Goal: Information Seeking & Learning: Learn about a topic

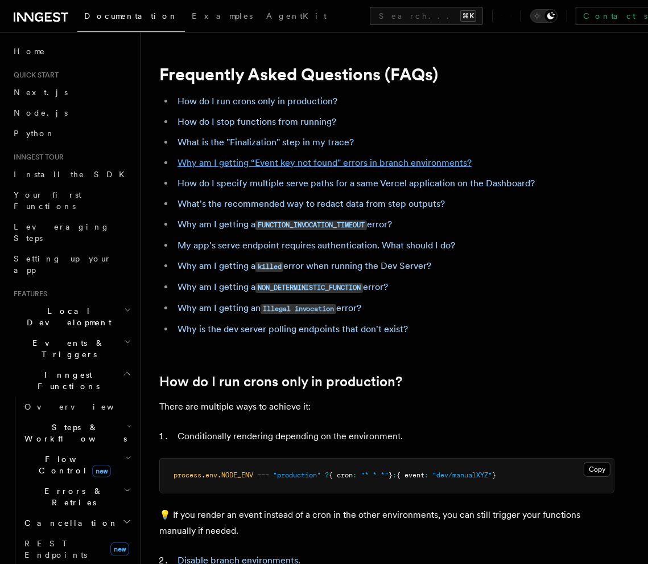
click at [343, 163] on link "Why am I getting “Event key not found" errors in branch environments?" at bounding box center [325, 162] width 294 height 11
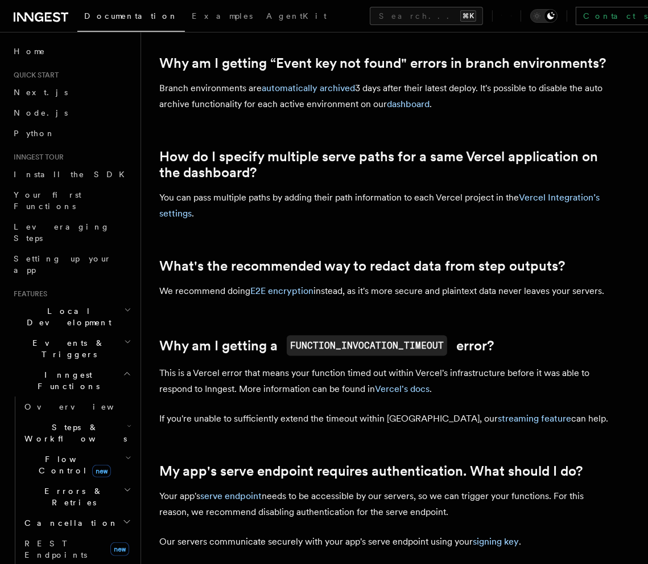
scroll to position [934, 0]
click at [370, 18] on button "Search... ⌘K" at bounding box center [426, 16] width 113 height 18
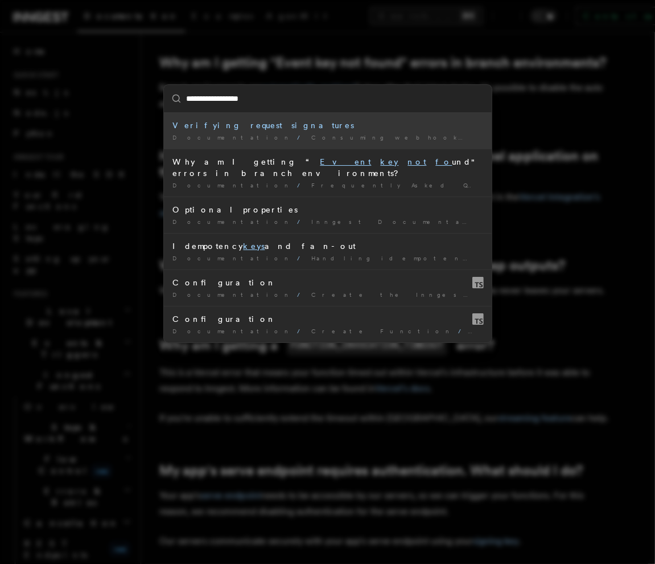
type input "**********"
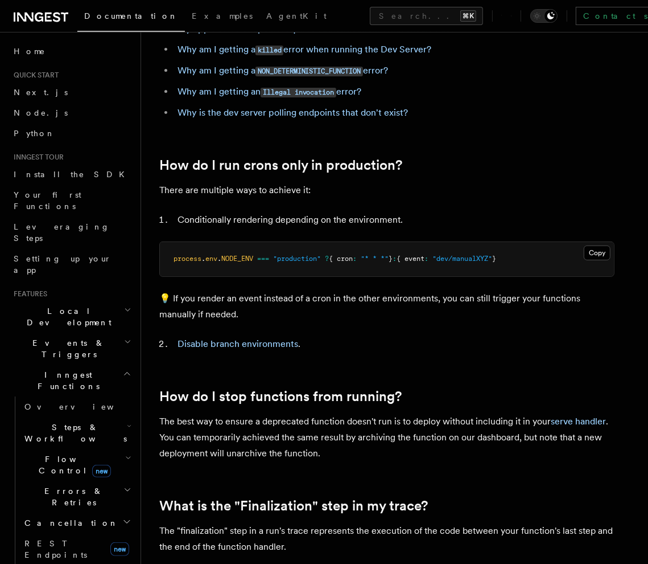
scroll to position [118, 0]
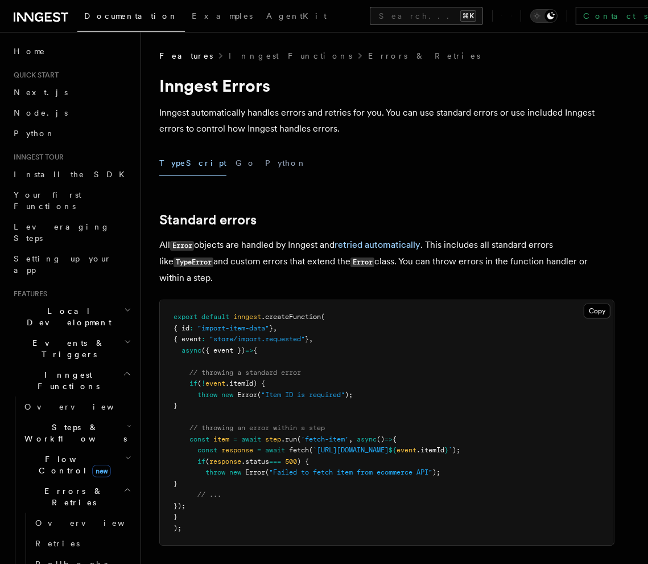
click at [370, 9] on button "Search... ⌘K" at bounding box center [426, 16] width 113 height 18
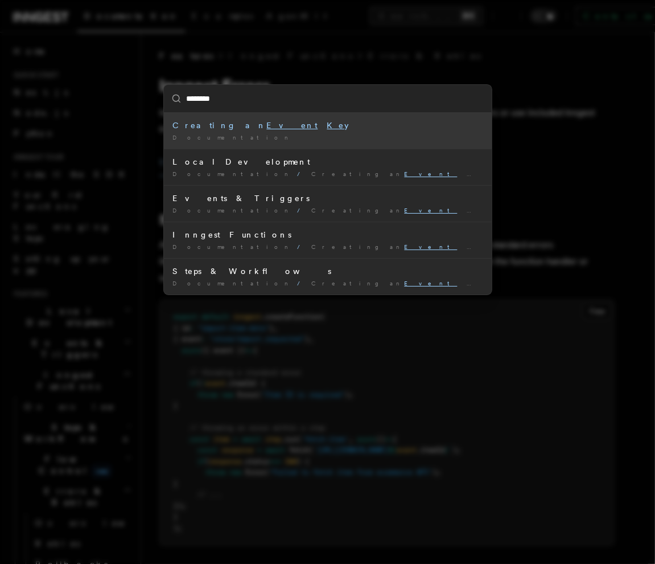
type input "*********"
click at [267, 126] on mark "Event" at bounding box center [292, 125] width 51 height 9
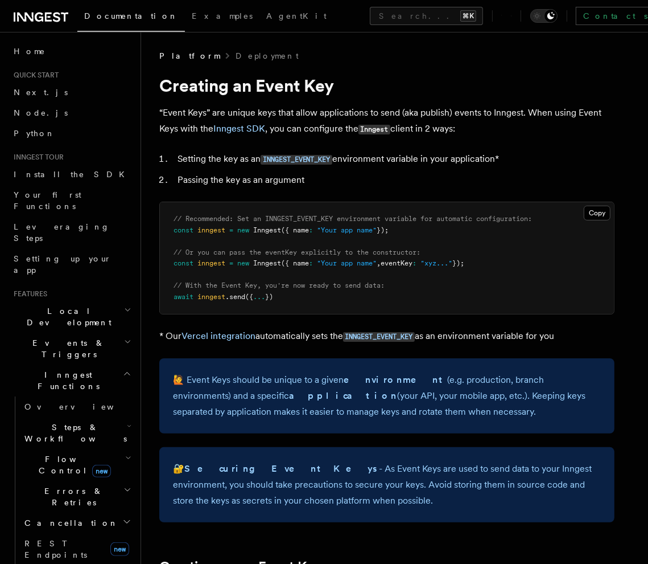
drag, startPoint x: 327, startPoint y: 107, endPoint x: 476, endPoint y: 128, distance: 150.0
click at [475, 128] on p "“Event Keys” are unique keys that allow applications to send (aka publish) even…" at bounding box center [386, 121] width 455 height 32
click at [296, 129] on p "“Event Keys” are unique keys that allow applications to send (aka publish) even…" at bounding box center [386, 121] width 455 height 32
drag, startPoint x: 283, startPoint y: 129, endPoint x: 435, endPoint y: 132, distance: 151.4
click at [435, 132] on p "“Event Keys” are unique keys that allow applications to send (aka publish) even…" at bounding box center [386, 121] width 455 height 32
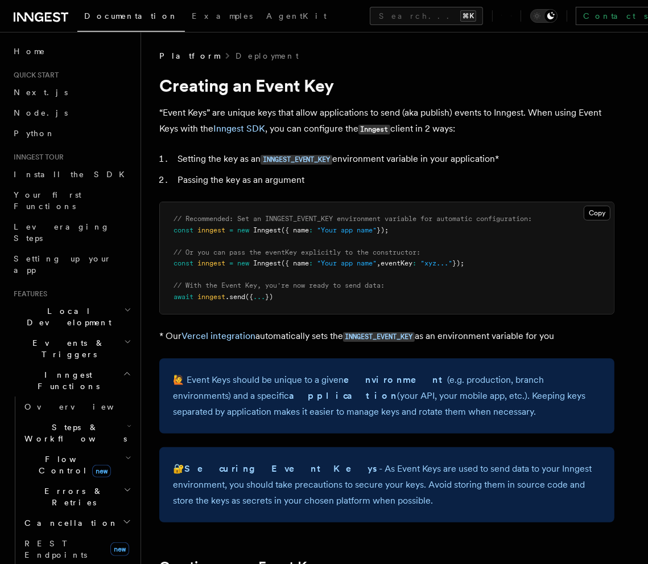
click at [437, 132] on p "“Event Keys” are unique keys that allow applications to send (aka publish) even…" at bounding box center [386, 121] width 455 height 32
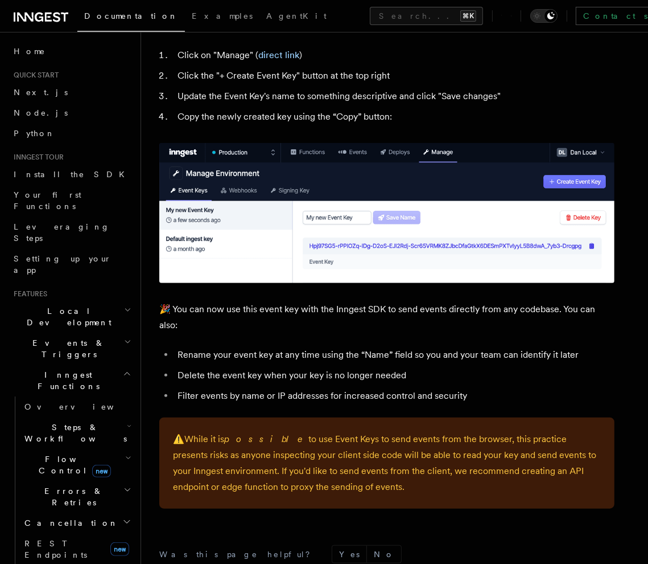
scroll to position [585, 0]
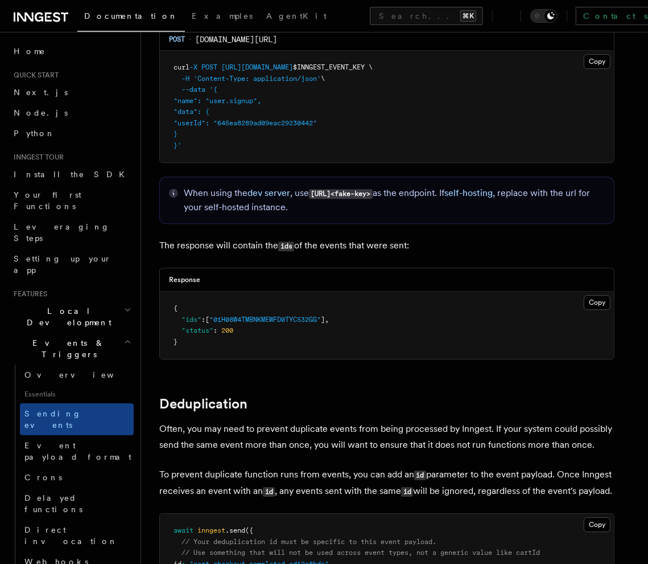
scroll to position [2538, 0]
click at [370, 11] on button "Search... ⌘K" at bounding box center [426, 16] width 113 height 18
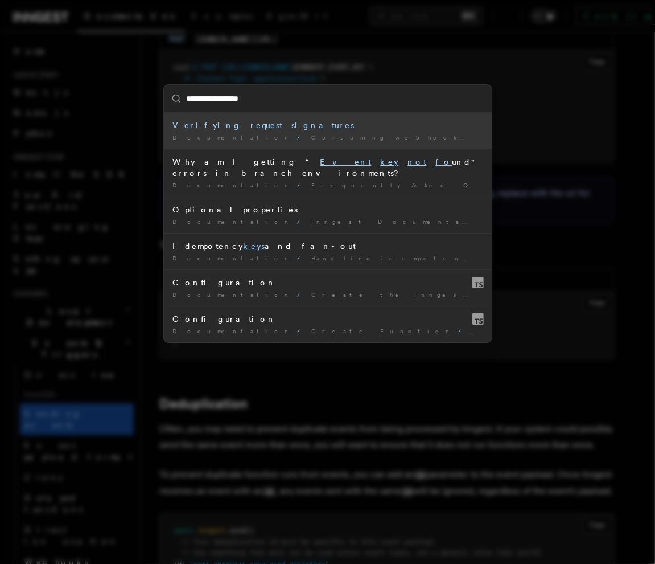
type input "**********"
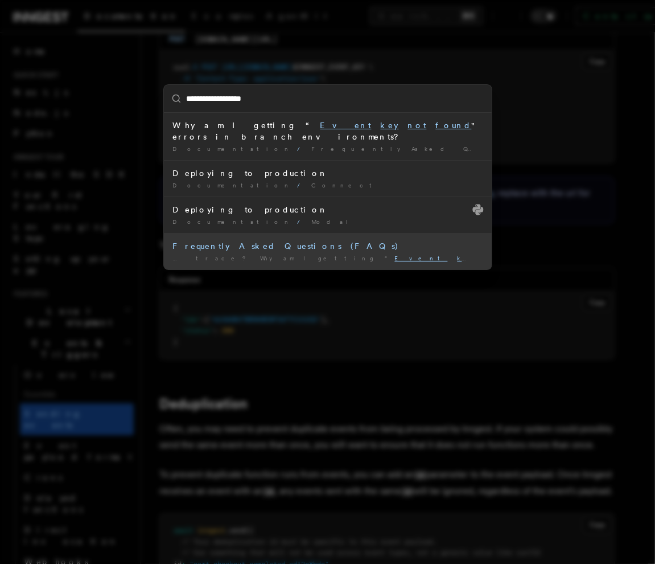
click at [313, 240] on div "Frequently Asked Questions (FAQs)" at bounding box center [328, 245] width 310 height 11
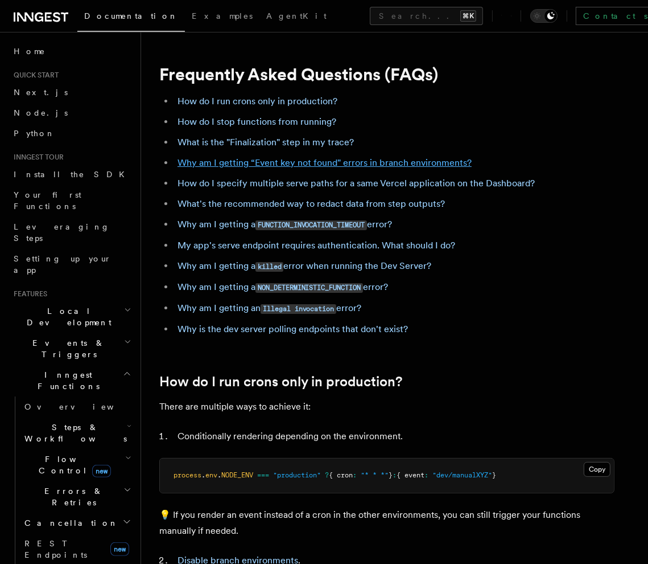
click at [384, 162] on link "Why am I getting “Event key not found" errors in branch environments?" at bounding box center [325, 162] width 294 height 11
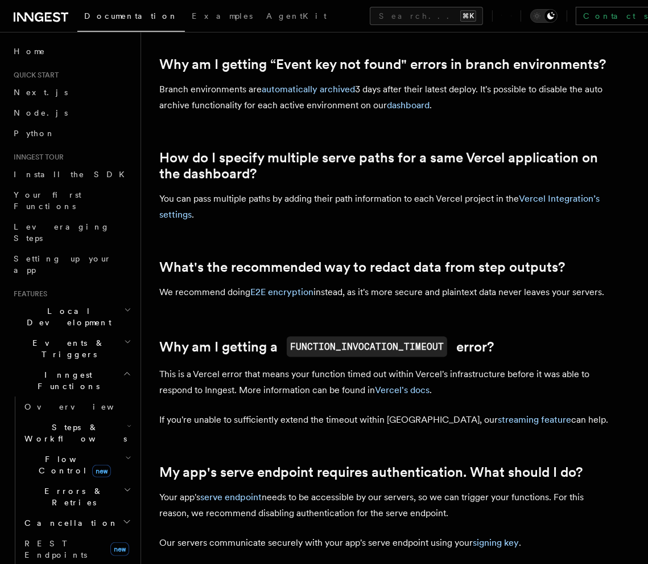
scroll to position [934, 0]
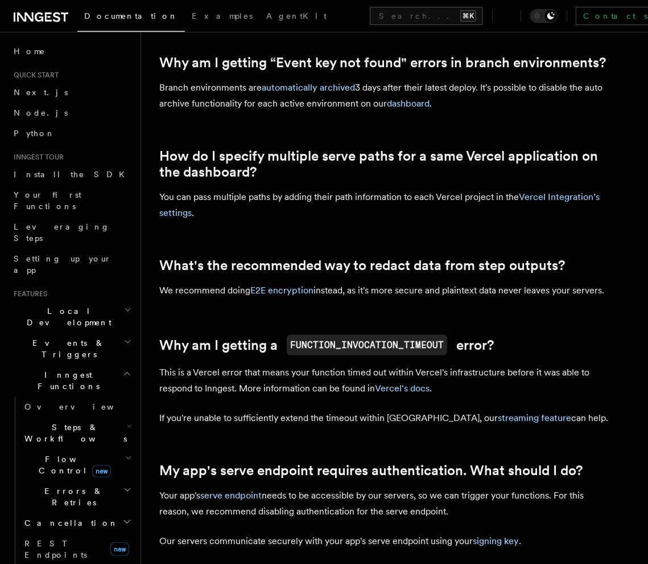
click at [306, 71] on article "Frequently Asked Questions (FAQs) How do I run crons only in production? How do…" at bounding box center [394, 415] width 471 height 2599
click at [325, 60] on link "Why am I getting “Event key not found" errors in branch environments?" at bounding box center [382, 63] width 447 height 16
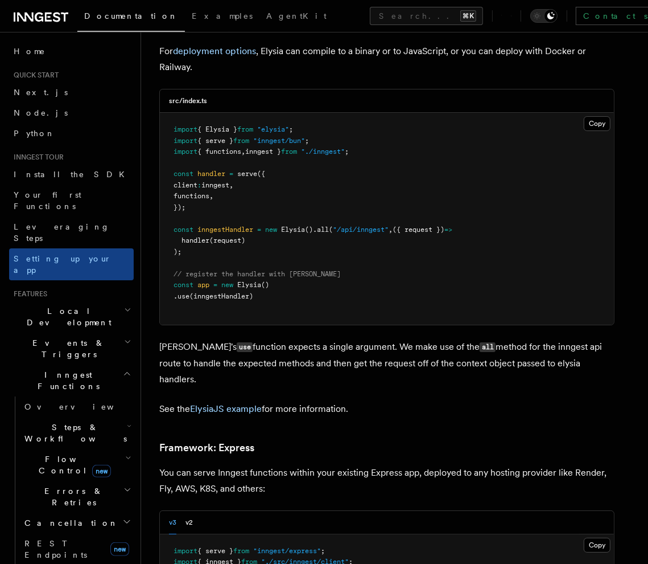
scroll to position [2941, 0]
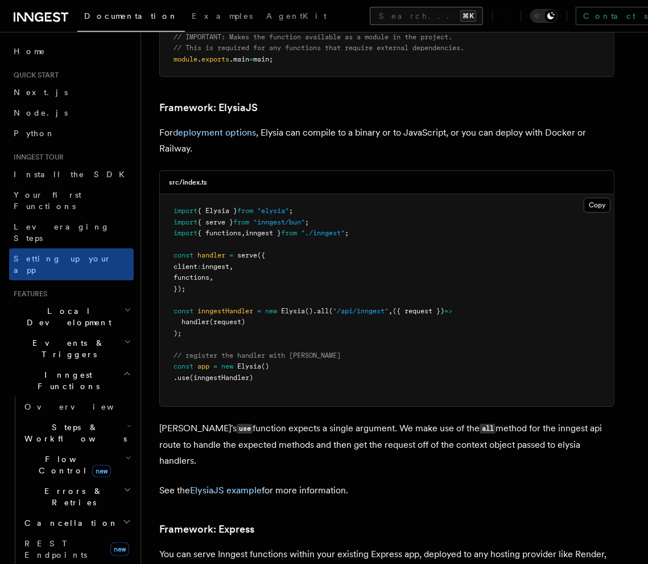
click at [370, 12] on button "Search... ⌘K" at bounding box center [426, 16] width 113 height 18
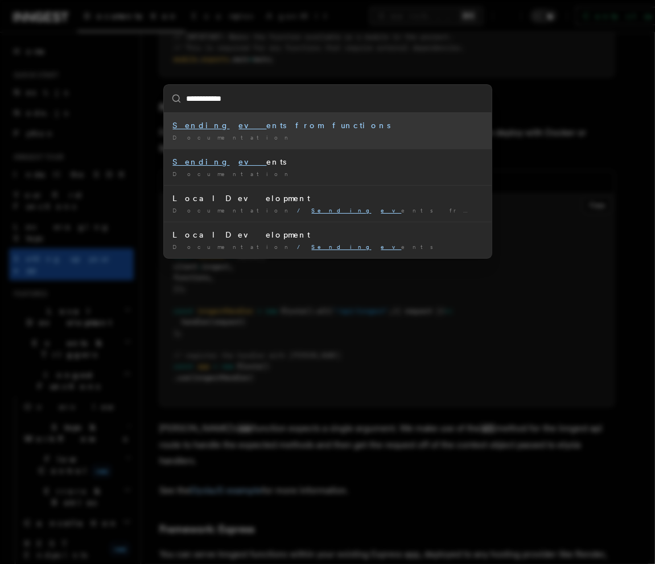
type input "**********"
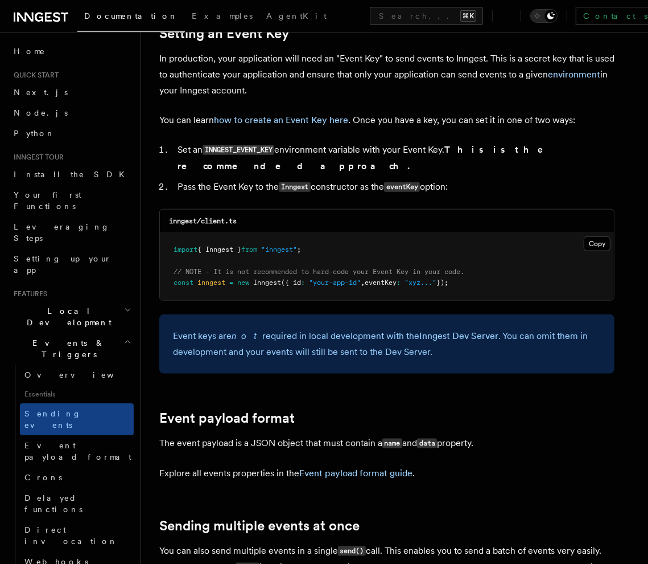
scroll to position [924, 0]
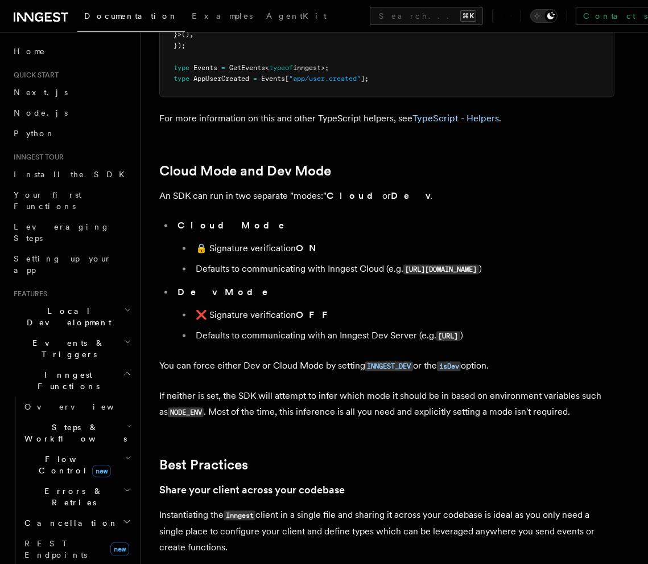
scroll to position [1652, 0]
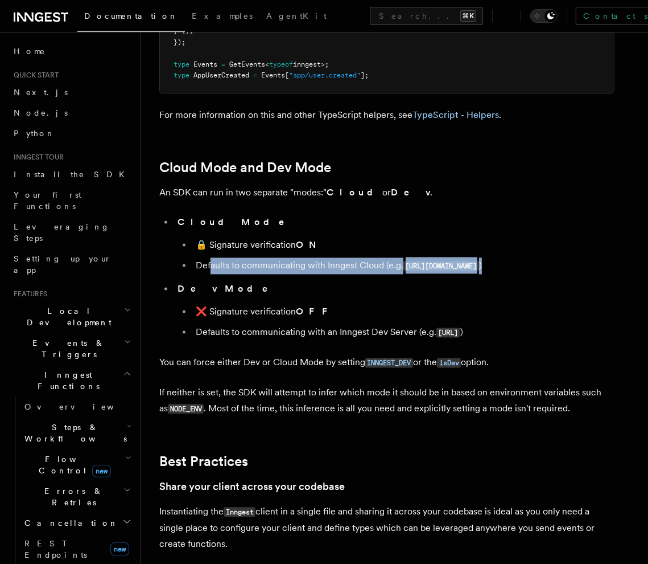
drag, startPoint x: 209, startPoint y: 155, endPoint x: 527, endPoint y: 154, distance: 317.1
click at [527, 257] on li "Defaults to communicating with Inngest Cloud (e.g. [URL][DOMAIN_NAME] )" at bounding box center [403, 265] width 422 height 17
click at [534, 257] on li "Defaults to communicating with Inngest Cloud (e.g. [URL][DOMAIN_NAME] )" at bounding box center [403, 265] width 422 height 17
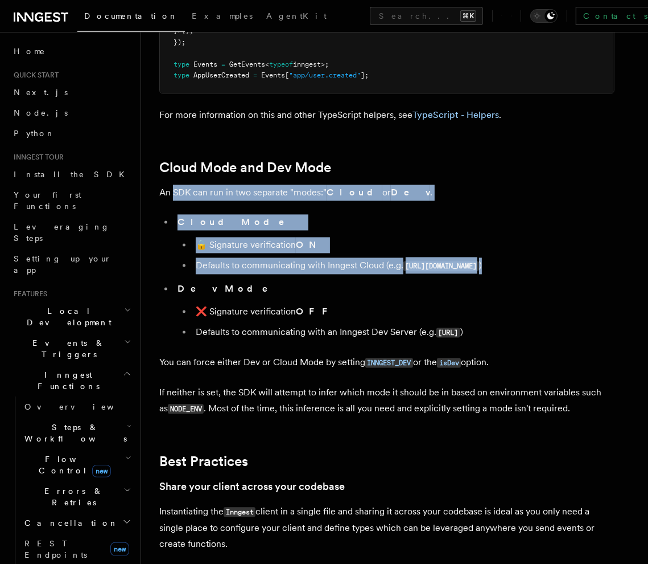
drag, startPoint x: 175, startPoint y: 79, endPoint x: 380, endPoint y: 165, distance: 222.2
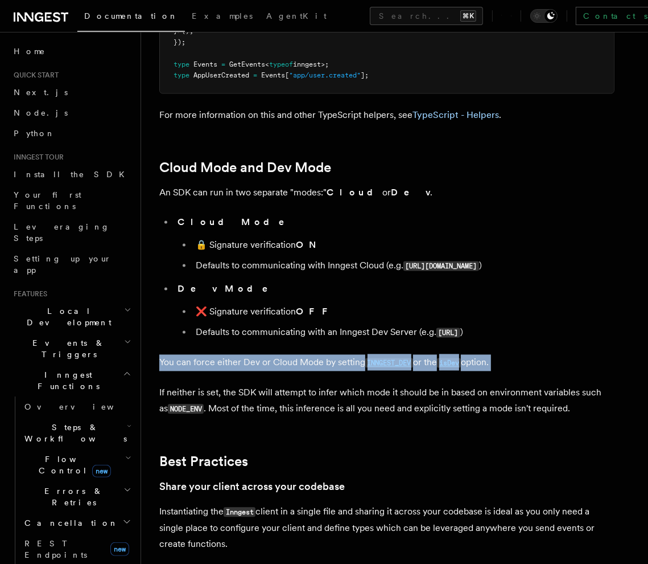
drag, startPoint x: 236, startPoint y: 244, endPoint x: 381, endPoint y: 267, distance: 147.0
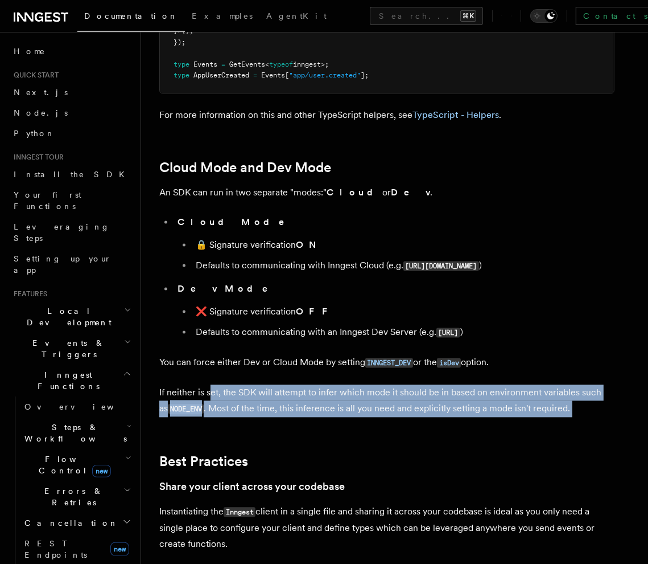
drag, startPoint x: 209, startPoint y: 283, endPoint x: 535, endPoint y: 307, distance: 325.9
drag, startPoint x: 298, startPoint y: 287, endPoint x: 424, endPoint y: 322, distance: 130.7
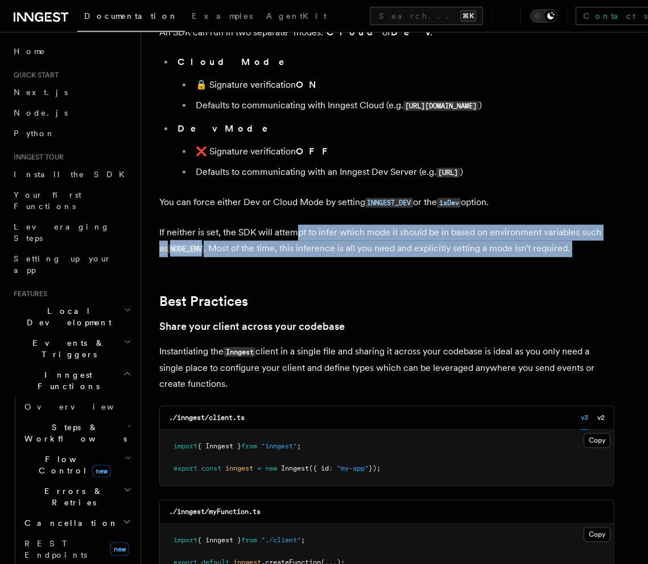
scroll to position [1826, 0]
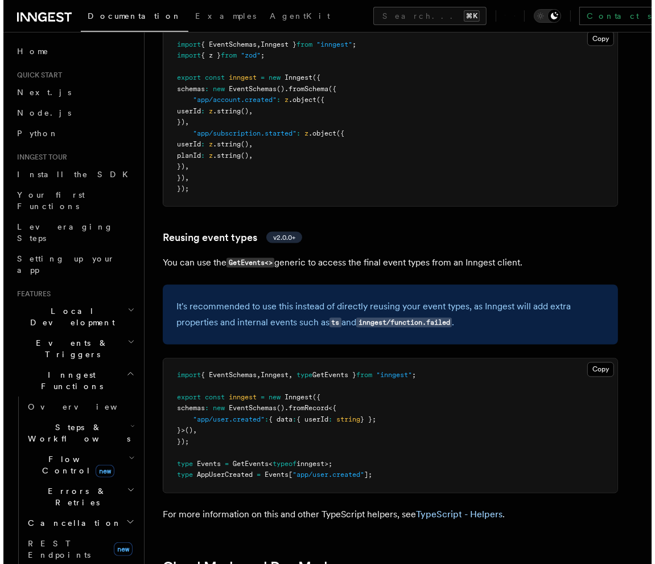
scroll to position [1248, 0]
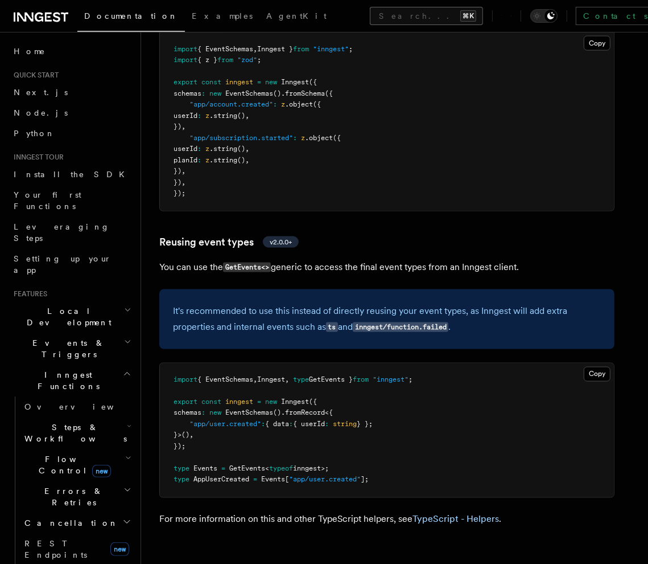
click at [370, 17] on button "Search... ⌘K" at bounding box center [426, 16] width 113 height 18
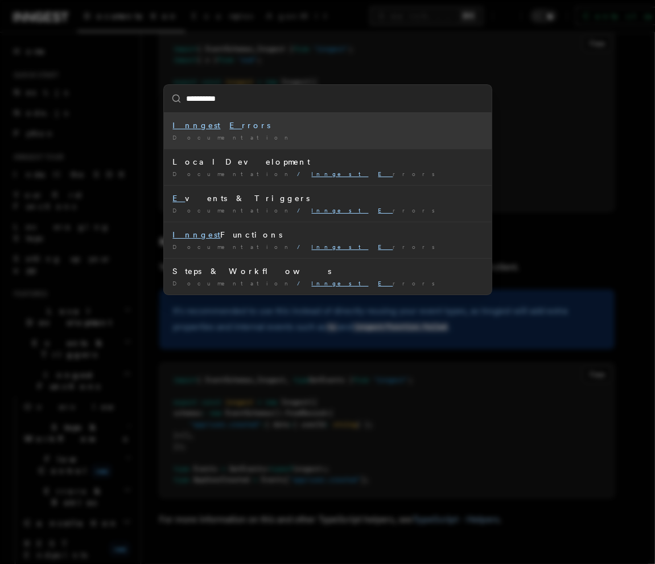
type input "**********"
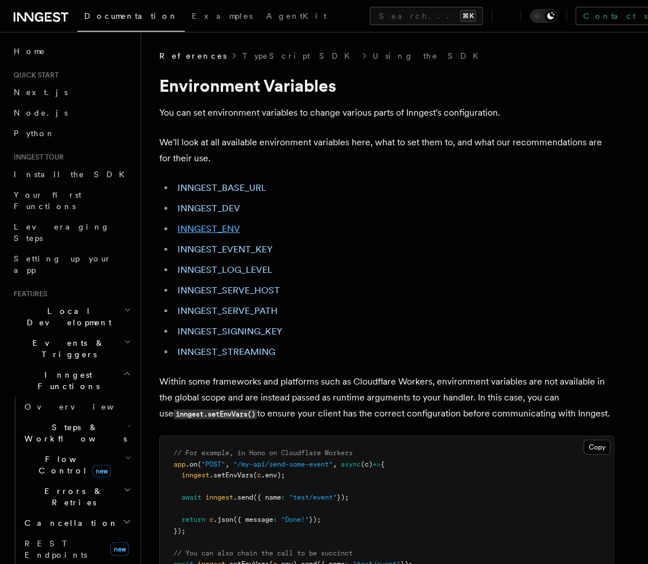
click at [220, 227] on link "INNGEST_ENV" at bounding box center [209, 228] width 63 height 11
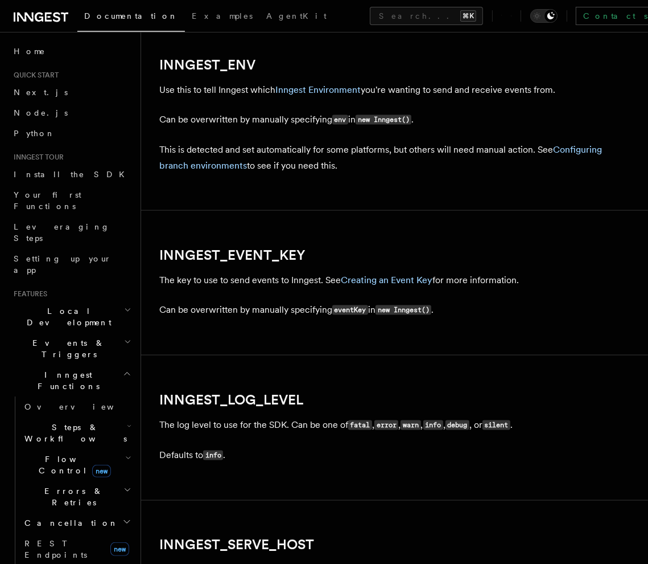
scroll to position [1107, 0]
